Goal: Check status: Check status

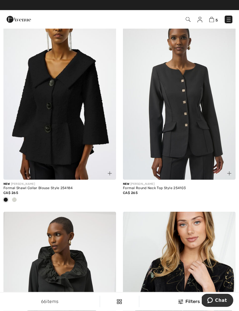
scroll to position [2643, 0]
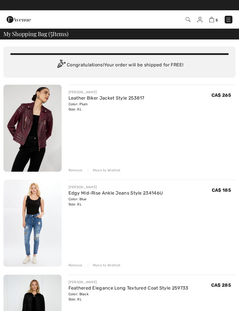
click at [176, 11] on div "5 Checkout 5 An item has been added to your Shopping Bag. Checkout" at bounding box center [119, 19] width 239 height 18
click at [226, 17] on img at bounding box center [228, 20] width 6 height 6
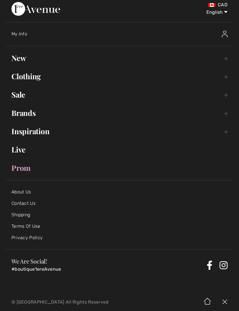
scroll to position [3, 0]
click at [18, 38] on div "My Info" at bounding box center [122, 34] width 222 height 18
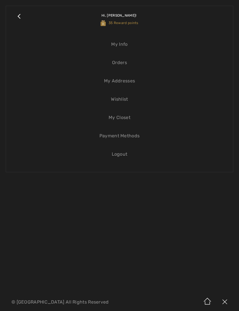
click at [118, 63] on link "Orders" at bounding box center [119, 62] width 215 height 13
click at [119, 66] on link "Orders" at bounding box center [119, 62] width 215 height 13
click at [116, 61] on link "Orders" at bounding box center [119, 62] width 215 height 13
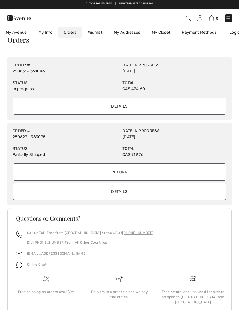
scroll to position [7, 0]
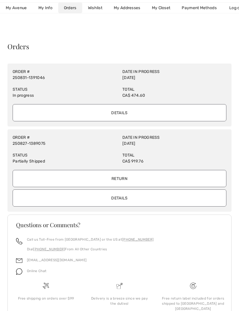
click at [162, 7] on link "My Closet" at bounding box center [161, 8] width 30 height 11
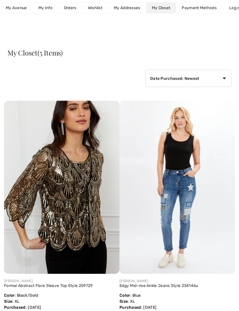
scroll to position [0, 0]
